Goal: Transaction & Acquisition: Purchase product/service

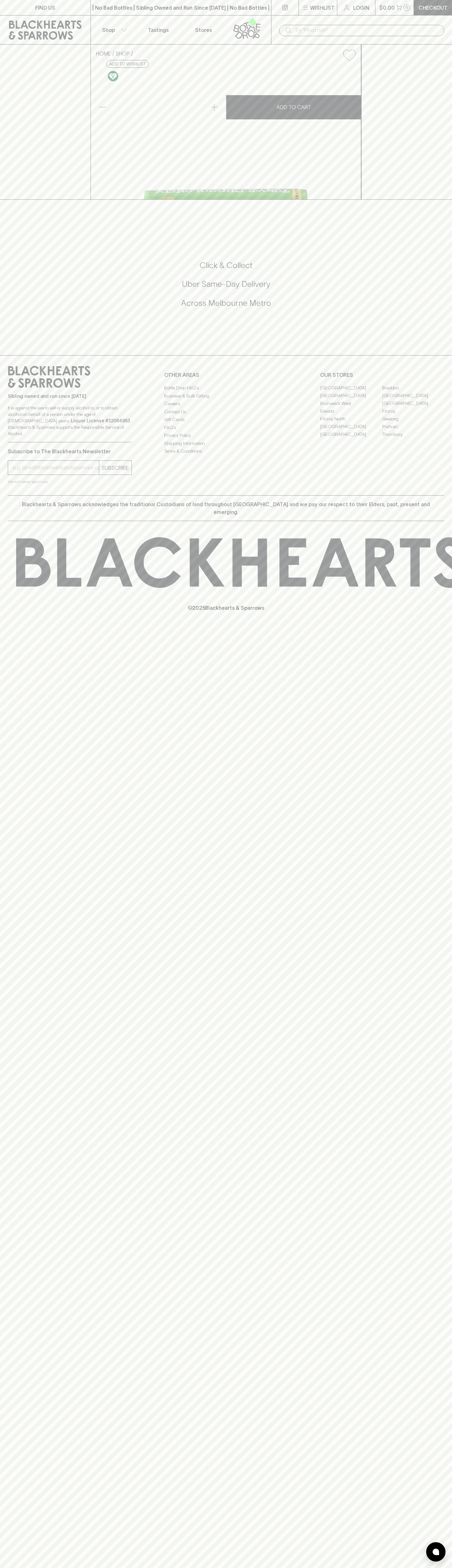
click at [73, 30] on icon at bounding box center [45, 30] width 81 height 19
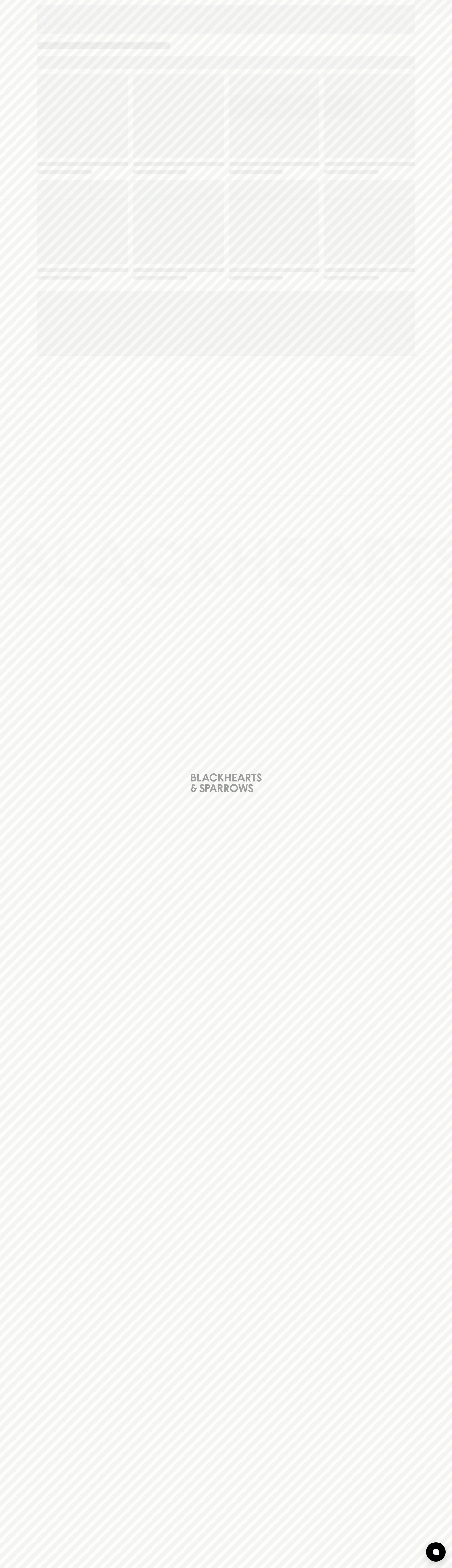
click at [443, 1567] on html "FIND US | No Bad Bottles | Sibling Owned and Run Since [DATE] | No Bad Bottles …" at bounding box center [226, 784] width 452 height 1568
click at [213, 1567] on html "FIND US | No Bad Bottles | Sibling Owned and Run Since 2006 | No Bad Bottles | …" at bounding box center [226, 784] width 452 height 1568
click at [24, 1554] on div "Loading" at bounding box center [226, 784] width 452 height 1568
